Goal: Task Accomplishment & Management: Manage account settings

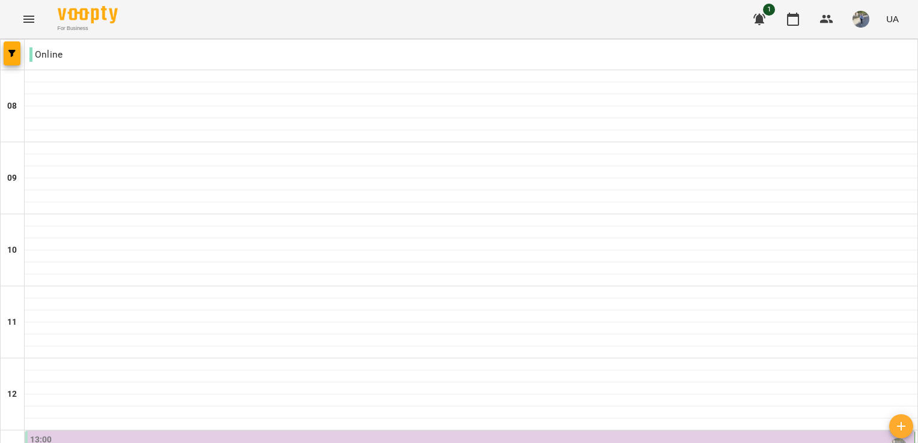
scroll to position [704, 0]
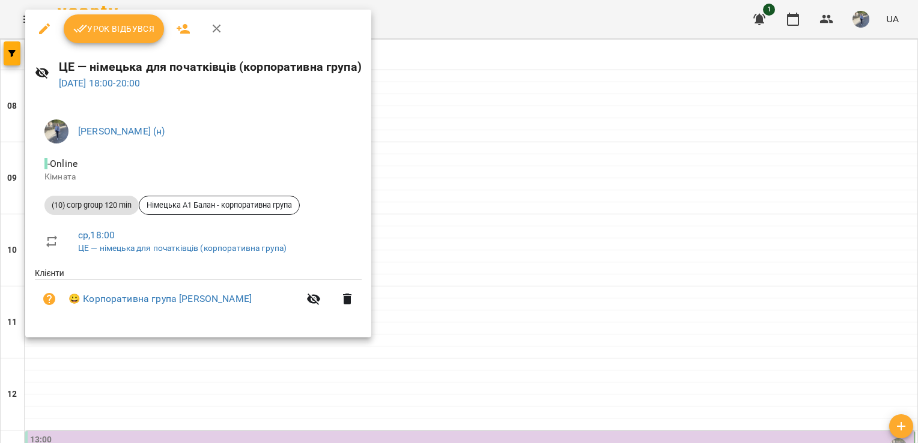
click at [458, 15] on div at bounding box center [459, 221] width 918 height 443
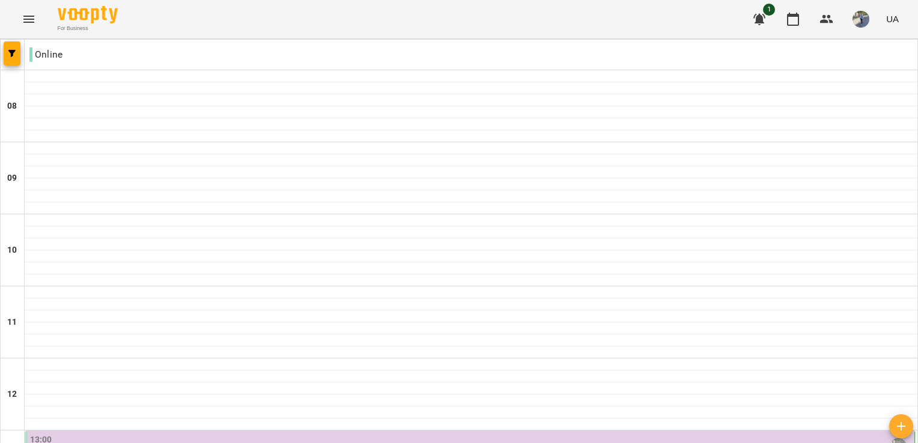
scroll to position [0, 0]
click at [864, 19] on img "button" at bounding box center [861, 19] width 17 height 17
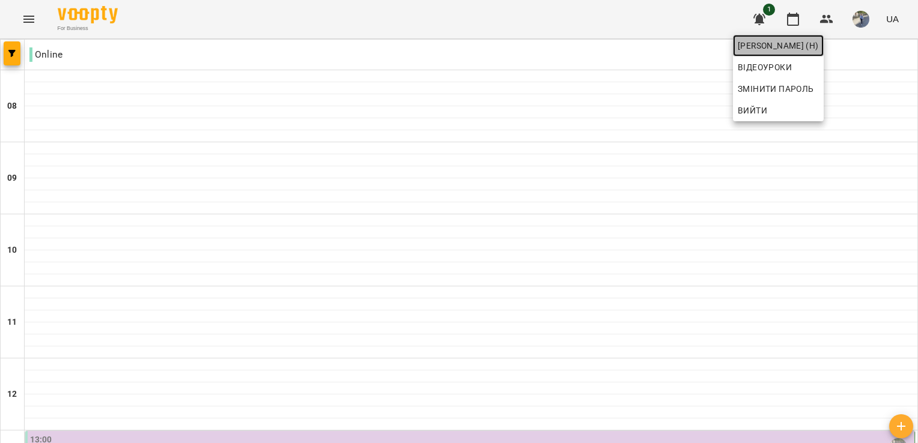
click at [819, 47] on span "[PERSON_NAME] (н)" at bounding box center [778, 45] width 81 height 14
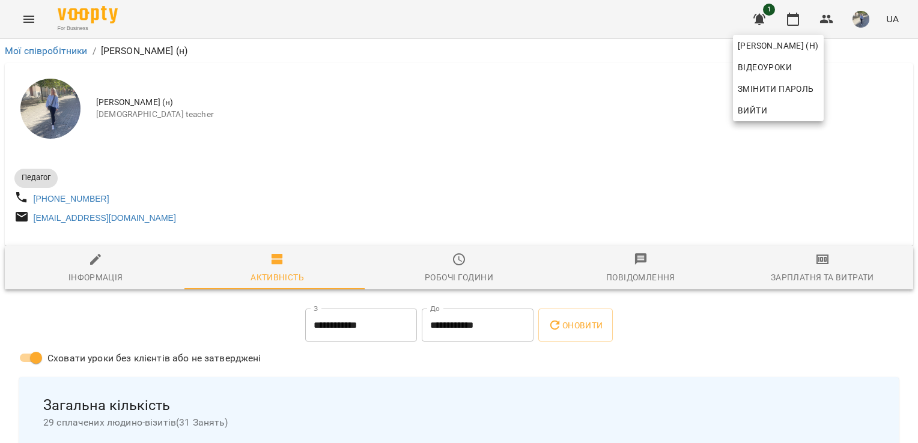
click at [34, 17] on div at bounding box center [459, 221] width 918 height 443
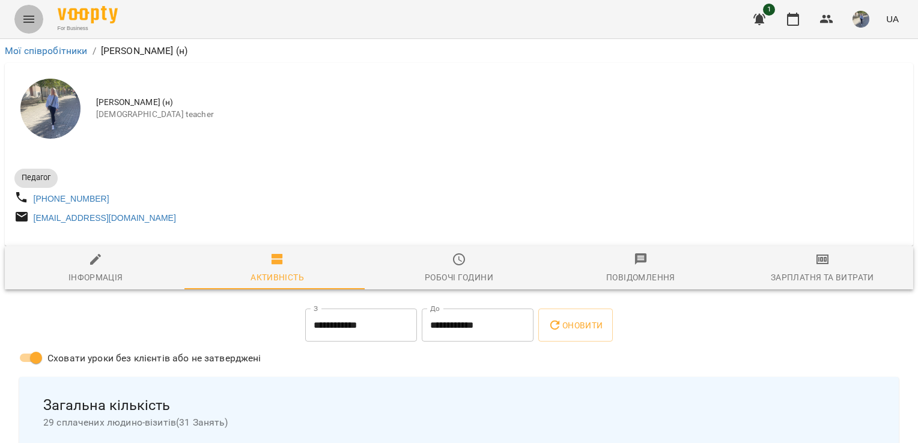
click at [34, 17] on icon "Menu" at bounding box center [29, 19] width 14 height 14
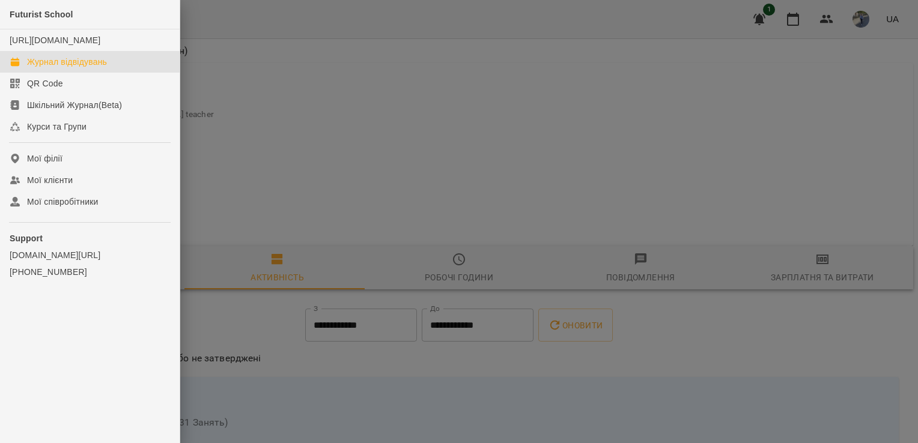
click at [72, 68] on div "Журнал відвідувань" at bounding box center [67, 62] width 80 height 12
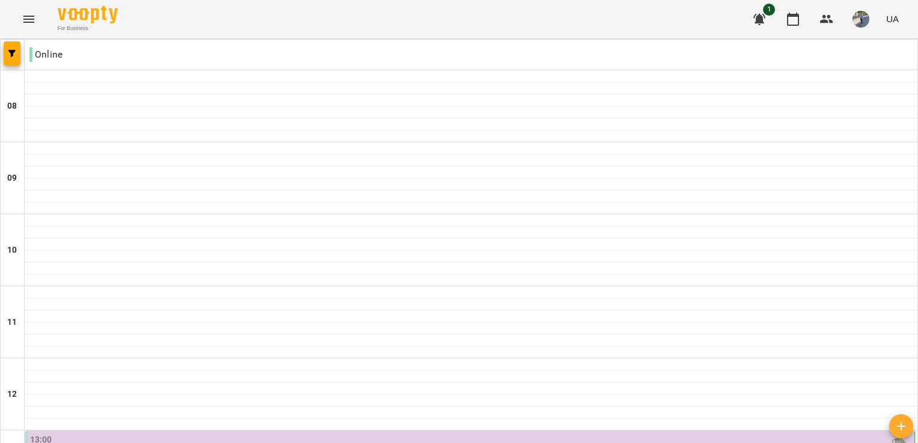
scroll to position [546, 0]
